Goal: Complete application form: Complete application form

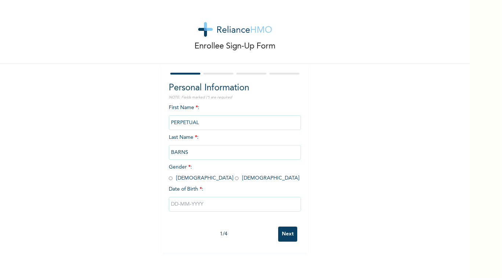
click at [235, 178] on input "radio" at bounding box center [237, 178] width 4 height 7
radio input "true"
click at [195, 210] on input "text" at bounding box center [235, 204] width 132 height 15
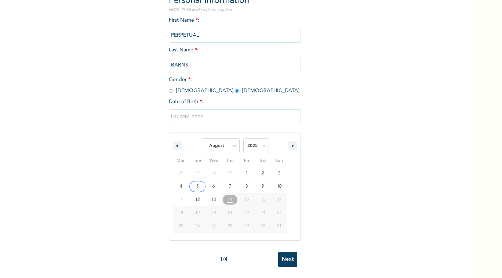
scroll to position [94, 0]
click at [178, 141] on div "January February March April May June July August September October November [D…" at bounding box center [234, 144] width 131 height 22
click at [176, 141] on button "button" at bounding box center [177, 145] width 9 height 9
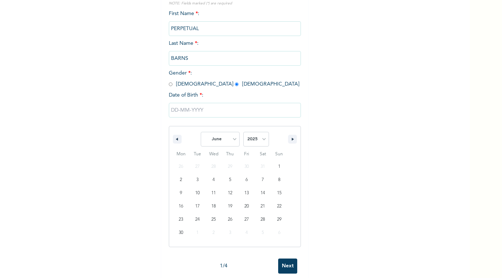
click at [176, 141] on button "button" at bounding box center [177, 139] width 9 height 9
select select "4"
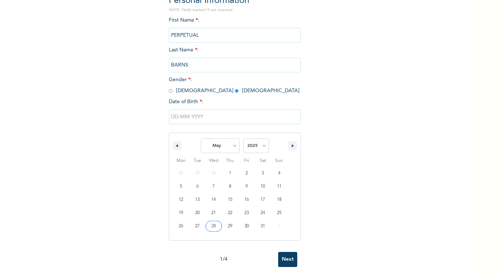
type input "[DATE]"
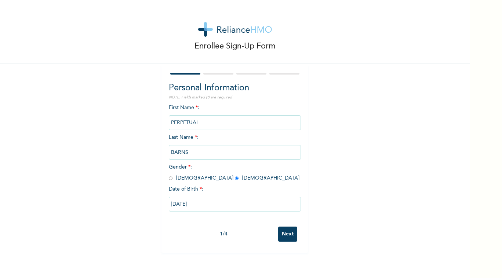
click at [214, 204] on input "[DATE]" at bounding box center [235, 204] width 132 height 15
select select "4"
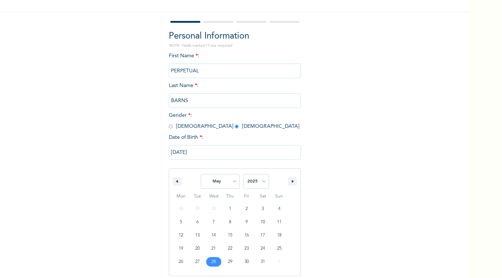
scroll to position [56, 0]
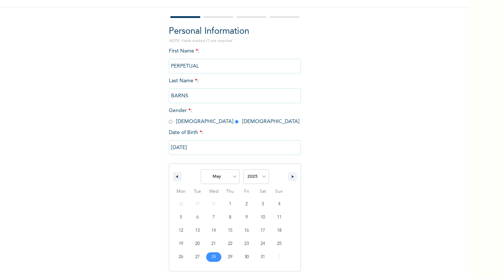
click at [250, 175] on select "2025 2024 2023 2022 2021 2020 2019 2018 2017 2016 2015 2014 2013 2012 2011 2010…" at bounding box center [256, 176] width 26 height 15
select select "1977"
click at [243, 169] on select "2025 2024 2023 2022 2021 2020 2019 2018 2017 2016 2015 2014 2013 2012 2011 2010…" at bounding box center [256, 176] width 26 height 15
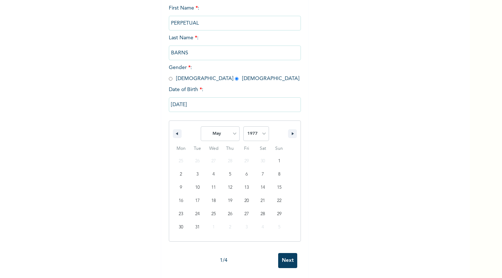
scroll to position [107, 0]
click at [237, 102] on input "[DATE]" at bounding box center [235, 103] width 132 height 15
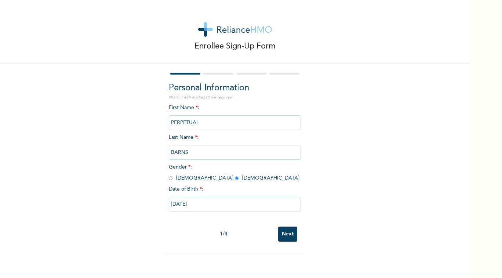
click at [229, 207] on input "[DATE]" at bounding box center [235, 204] width 132 height 15
select select "4"
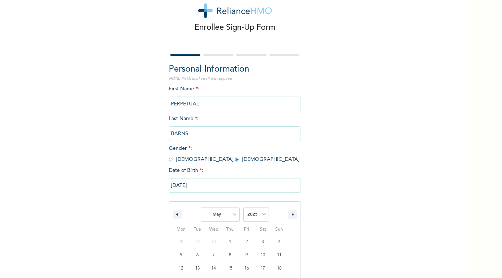
drag, startPoint x: 229, startPoint y: 207, endPoint x: 203, endPoint y: 181, distance: 36.3
click at [203, 181] on input "[DATE]" at bounding box center [235, 185] width 132 height 15
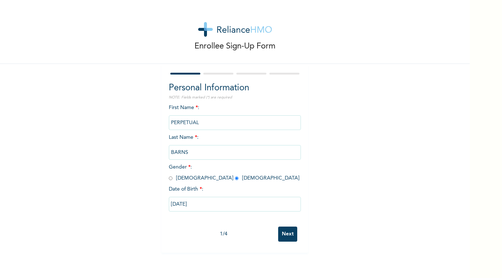
click at [209, 209] on input "[DATE]" at bounding box center [235, 204] width 132 height 15
select select "4"
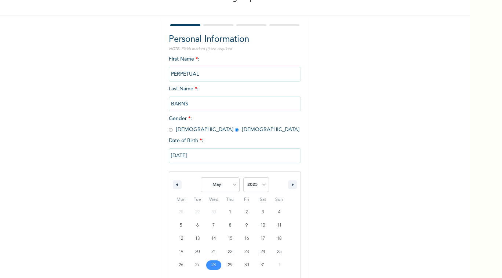
scroll to position [56, 0]
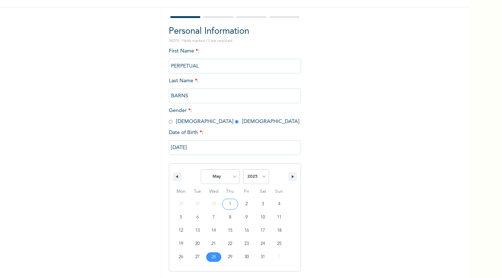
click at [248, 177] on select "2025 2024 2023 2022 2021 2020 2019 2018 2017 2016 2015 2014 2013 2012 2011 2010…" at bounding box center [256, 176] width 26 height 15
select select "1977"
click at [243, 169] on select "2025 2024 2023 2022 2021 2020 2019 2018 2017 2016 2015 2014 2013 2012 2011 2010…" at bounding box center [256, 176] width 26 height 15
click at [215, 145] on input "[DATE]" at bounding box center [235, 147] width 132 height 15
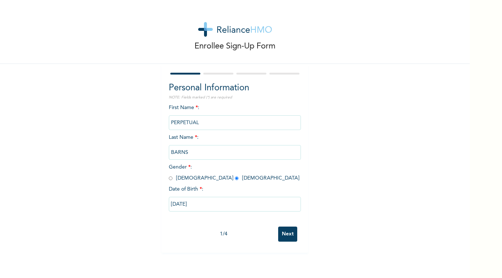
scroll to position [0, 0]
click at [214, 201] on input "[DATE]" at bounding box center [235, 204] width 132 height 15
select select "4"
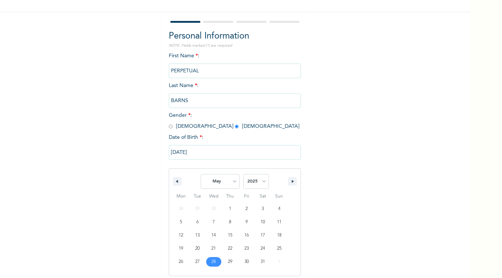
scroll to position [56, 0]
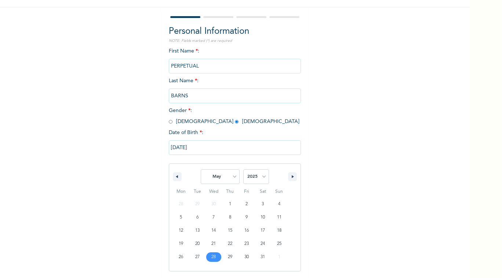
click at [195, 152] on input "[DATE]" at bounding box center [235, 147] width 132 height 15
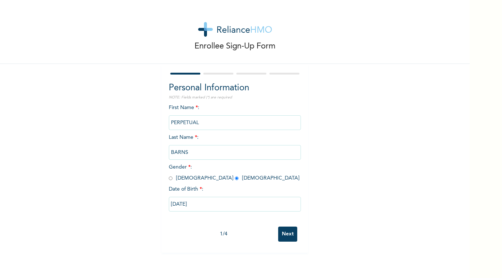
scroll to position [0, 0]
click at [208, 205] on input "[DATE]" at bounding box center [235, 204] width 132 height 15
select select "4"
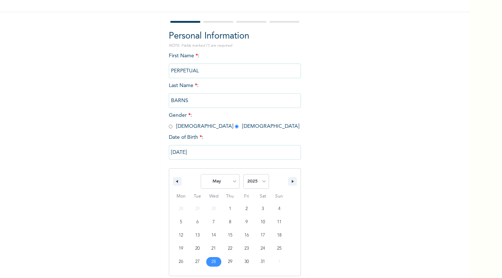
scroll to position [56, 0]
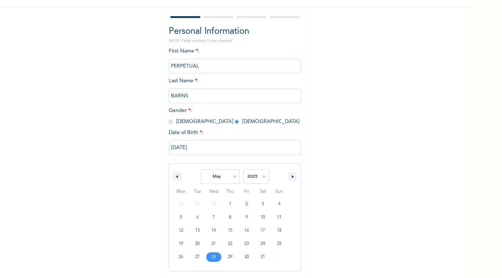
click at [250, 175] on select "2025 2024 2023 2022 2021 2020 2019 2018 2017 2016 2015 2014 2013 2012 2011 2010…" at bounding box center [256, 176] width 26 height 15
select select "1977"
click at [243, 169] on select "2025 2024 2023 2022 2021 2020 2019 2018 2017 2016 2015 2014 2013 2012 2011 2010…" at bounding box center [256, 176] width 26 height 15
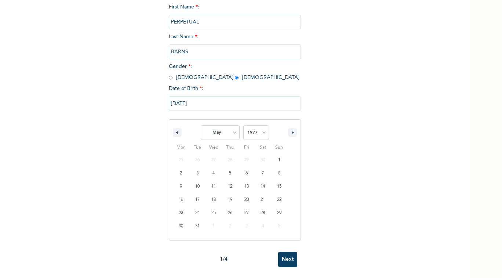
scroll to position [107, 0]
type input "[DATE]"
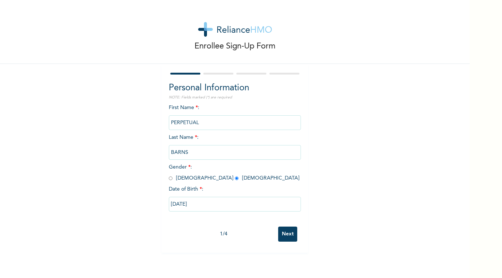
click at [286, 231] on input "Next" at bounding box center [287, 233] width 19 height 15
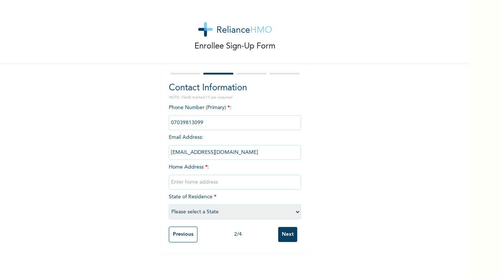
click at [194, 184] on input "text" at bounding box center [235, 182] width 132 height 15
type input "Efab city estate Lifecamp"
click at [244, 215] on select "Please select a State [PERSON_NAME] (FCT) [PERSON_NAME] Ibom [GEOGRAPHIC_DATA] …" at bounding box center [235, 211] width 132 height 15
select select "15"
click at [169, 204] on select "Please select a State [PERSON_NAME] (FCT) [PERSON_NAME] Ibom [GEOGRAPHIC_DATA] …" at bounding box center [235, 211] width 132 height 15
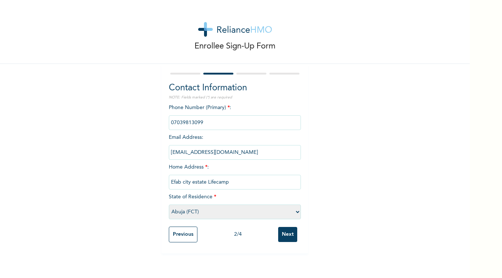
click at [285, 236] on input "Next" at bounding box center [287, 234] width 19 height 15
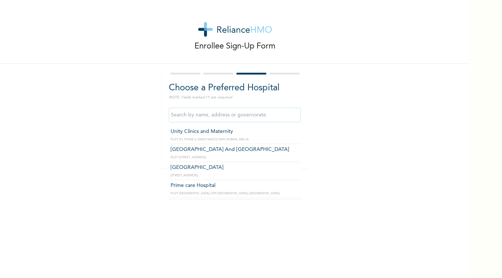
click at [204, 117] on input "text" at bounding box center [235, 114] width 132 height 15
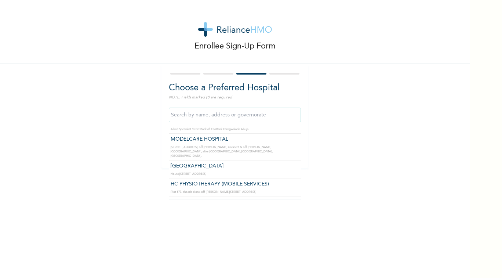
scroll to position [697, 0]
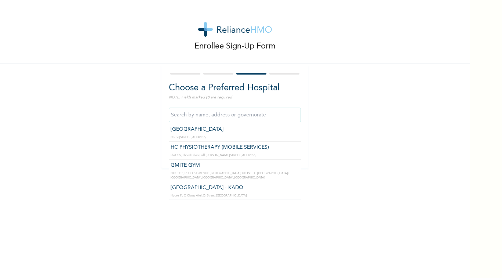
click at [236, 119] on input "text" at bounding box center [235, 114] width 132 height 15
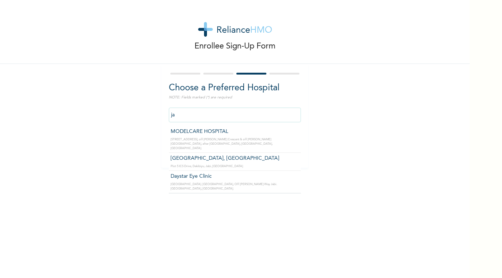
type input "j"
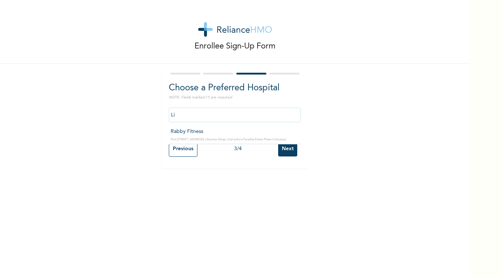
type input "L"
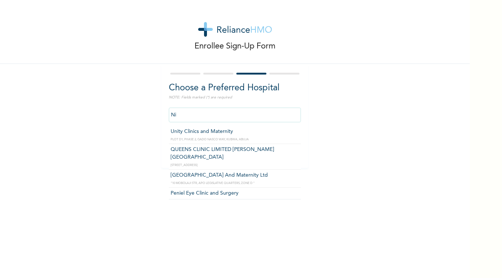
type input "N"
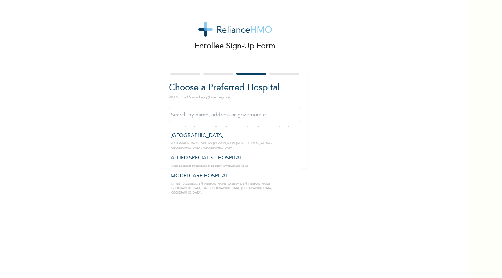
scroll to position [660, 0]
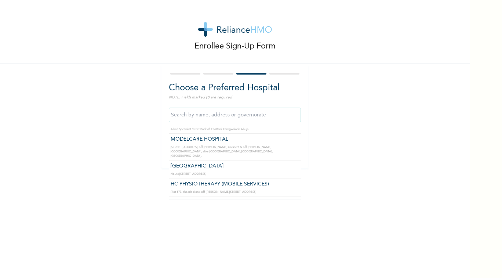
type input "E"
type input "L"
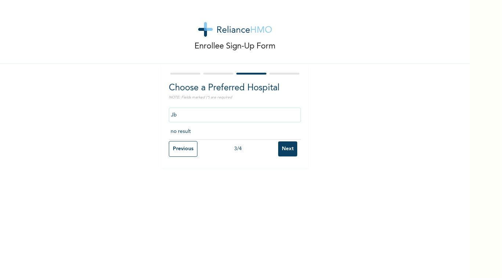
scroll to position [0, 0]
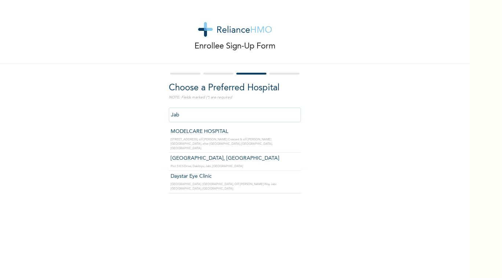
type input "Jabi"
click input "Next" at bounding box center [287, 148] width 19 height 15
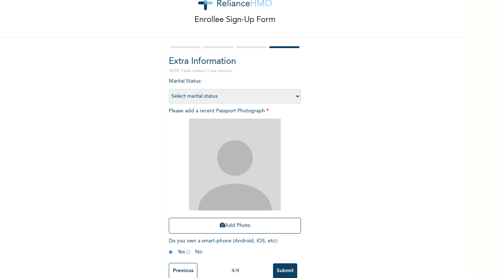
scroll to position [45, 0]
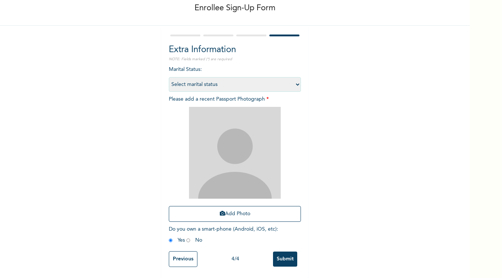
click at [185, 254] on input "Previous" at bounding box center [183, 259] width 29 height 16
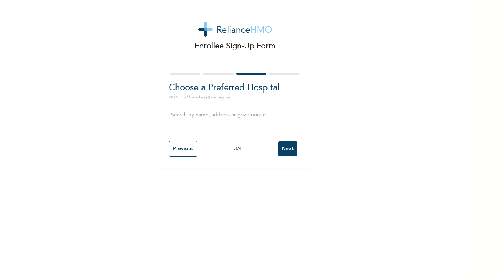
scroll to position [0, 0]
click at [213, 112] on input "text" at bounding box center [235, 114] width 132 height 15
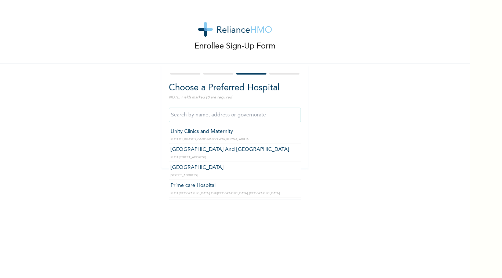
type input "n"
type input "M"
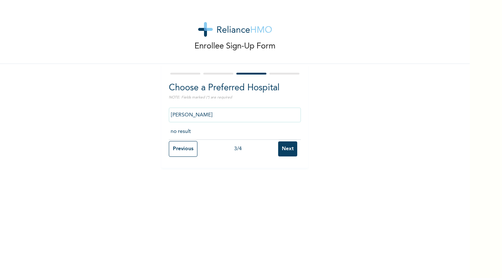
type input "J"
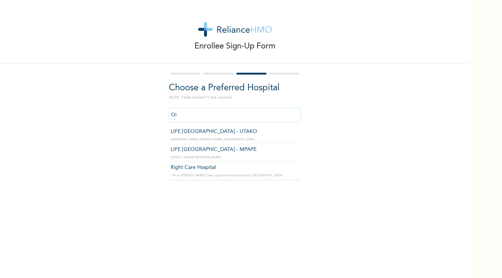
type input "O"
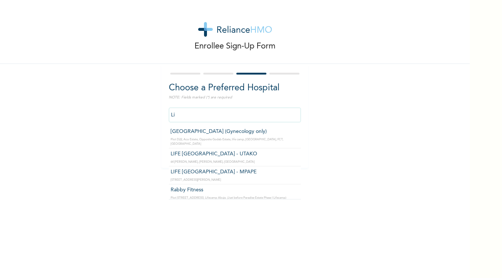
type input "L"
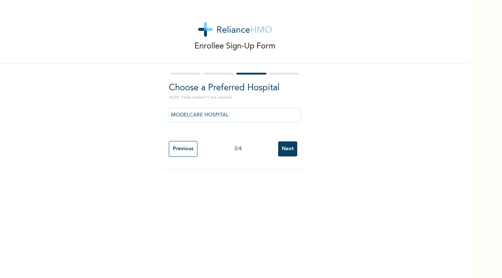
click at [264, 113] on input "MODELCARE HOSPITAL" at bounding box center [235, 114] width 132 height 15
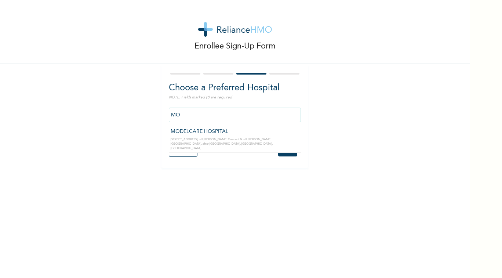
type input "M"
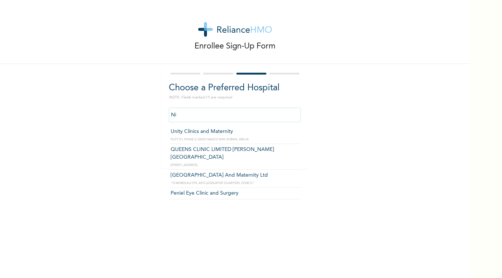
type input "N"
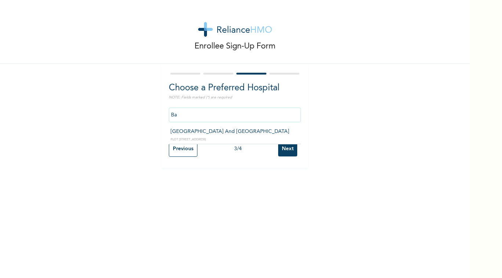
type input "B"
type input "M"
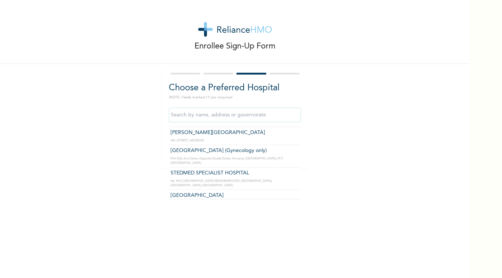
scroll to position [220, 0]
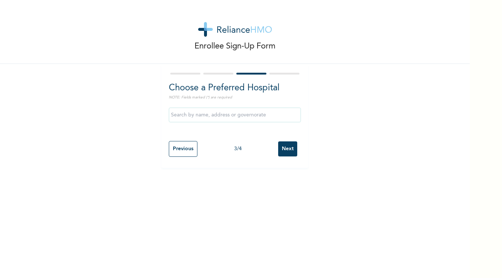
click at [114, 157] on div "Enrollee Sign-Up Form Choose a Preferred Hospital NOTE: Fields marked (*) are r…" at bounding box center [234, 84] width 469 height 168
